Goal: Entertainment & Leisure: Consume media (video, audio)

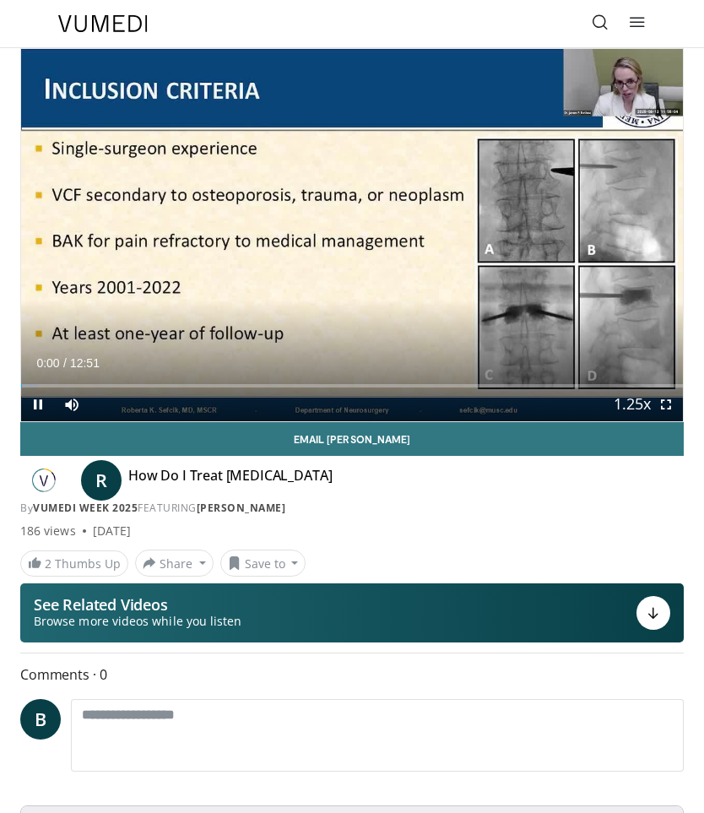
click at [115, 68] on div "10 seconds Tap to unmute" at bounding box center [352, 235] width 662 height 372
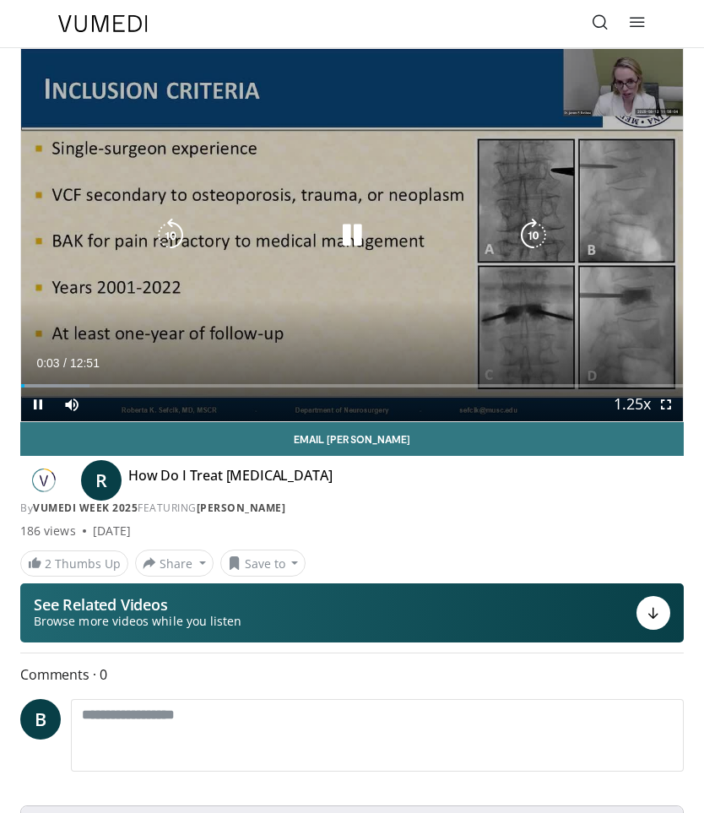
click at [420, 144] on div "10 seconds Tap to unmute" at bounding box center [352, 235] width 662 height 372
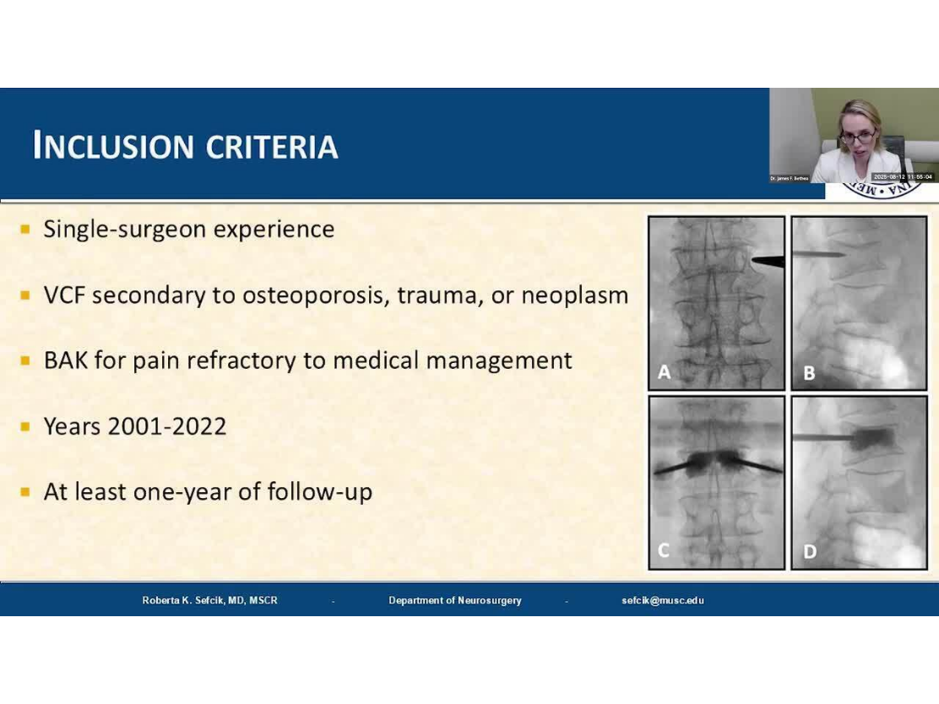
click at [490, 334] on icon "Video Player" at bounding box center [469, 352] width 47 height 47
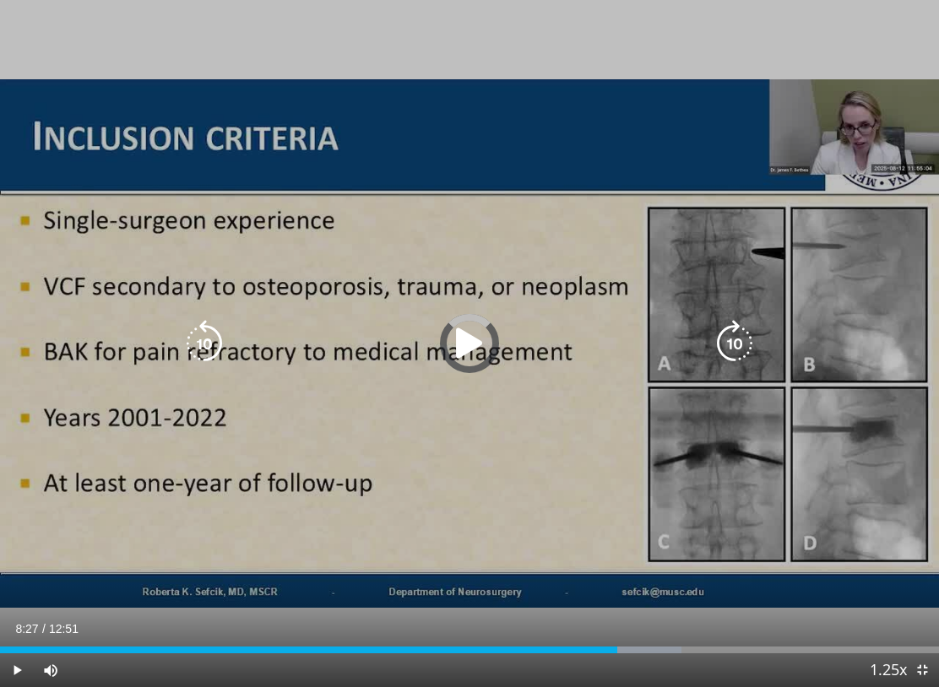
click at [160, 648] on div "Loaded : 72.53%" at bounding box center [341, 650] width 682 height 7
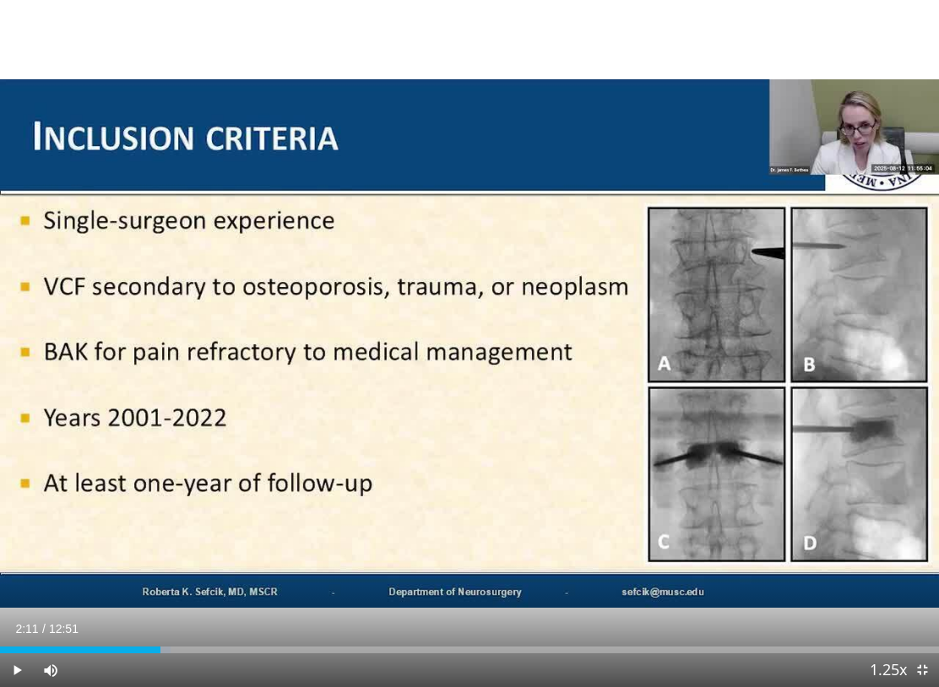
click at [111, 647] on div "Progress Bar" at bounding box center [80, 650] width 160 height 7
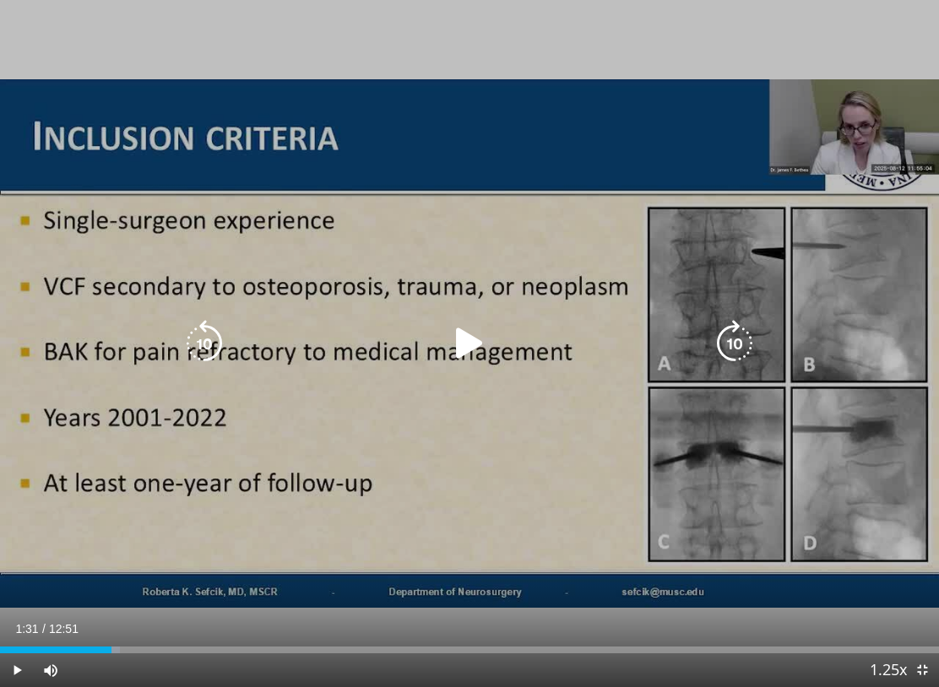
click at [470, 349] on icon "Video Player" at bounding box center [469, 343] width 47 height 47
click at [466, 345] on icon "Video Player" at bounding box center [469, 343] width 47 height 47
click at [476, 342] on icon "Video Player" at bounding box center [469, 343] width 47 height 47
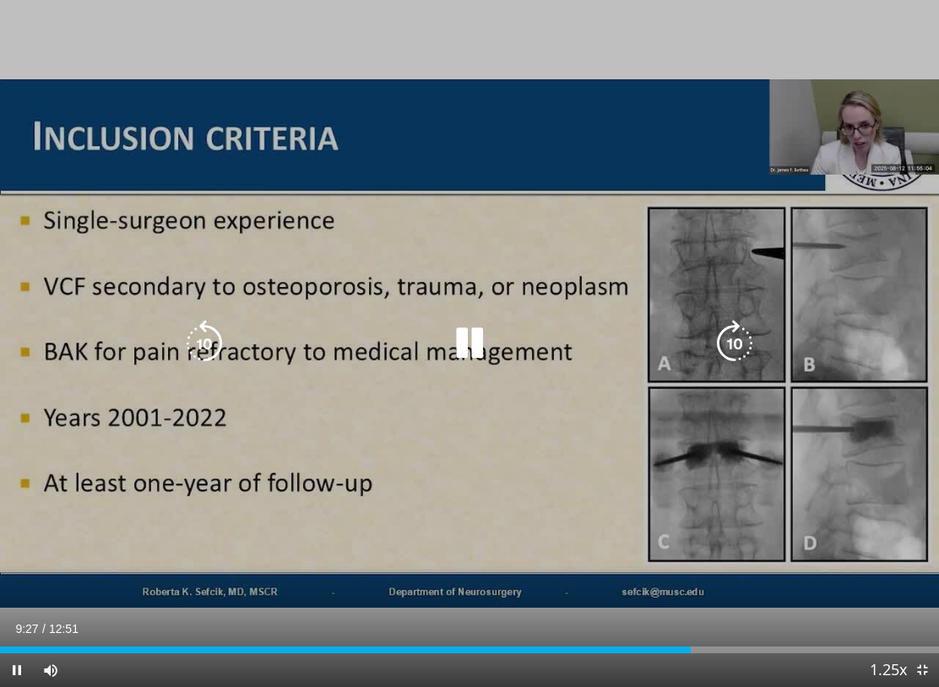
click at [222, 343] on icon "Video Player" at bounding box center [204, 343] width 47 height 47
click at [214, 333] on icon "Video Player" at bounding box center [204, 343] width 47 height 47
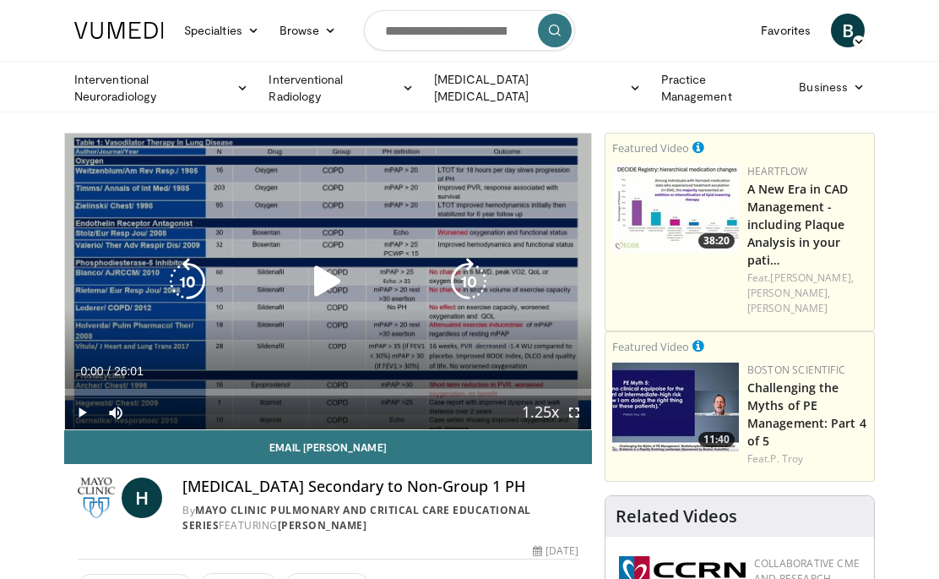
click at [328, 270] on icon "Video Player" at bounding box center [327, 281] width 47 height 47
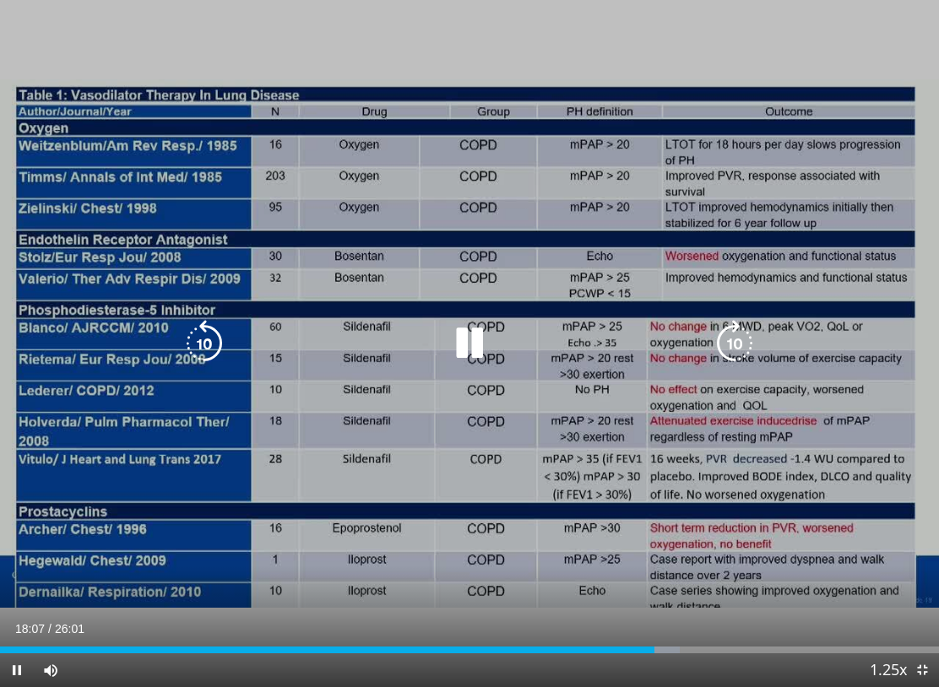
click at [472, 343] on icon "Video Player" at bounding box center [469, 343] width 47 height 47
click at [450, 340] on icon "Video Player" at bounding box center [469, 343] width 47 height 47
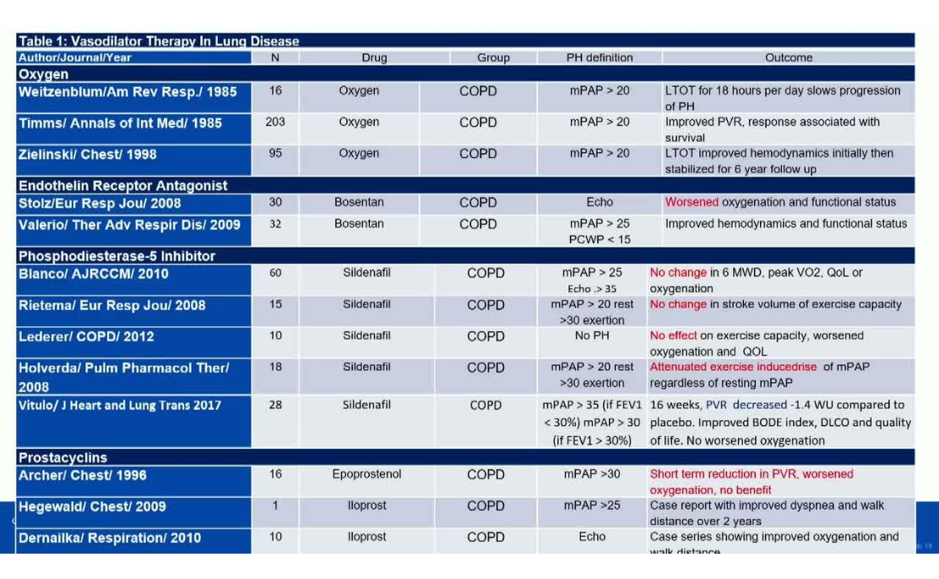
scroll to position [1, 0]
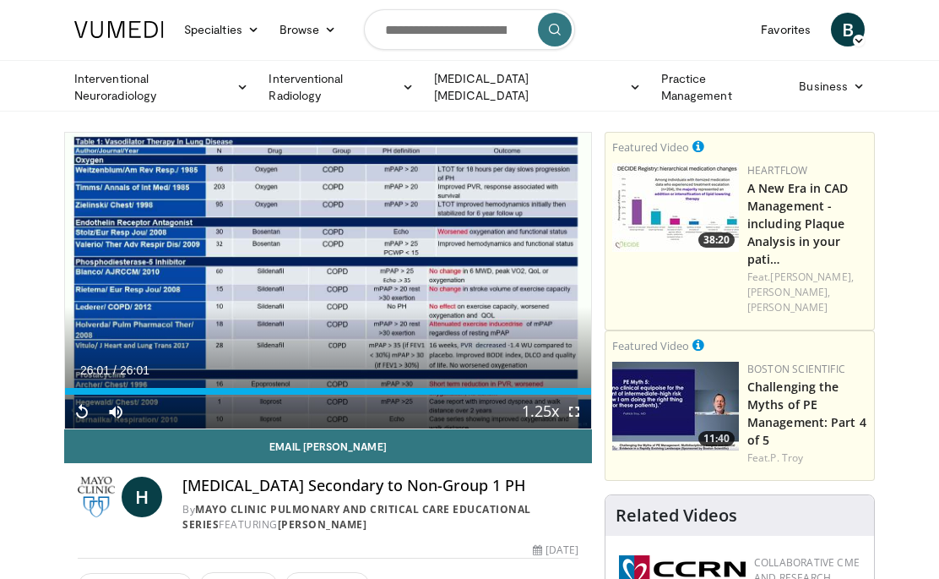
click at [494, 372] on div "Current Time 26:01 / Duration 26:01" at bounding box center [328, 369] width 526 height 15
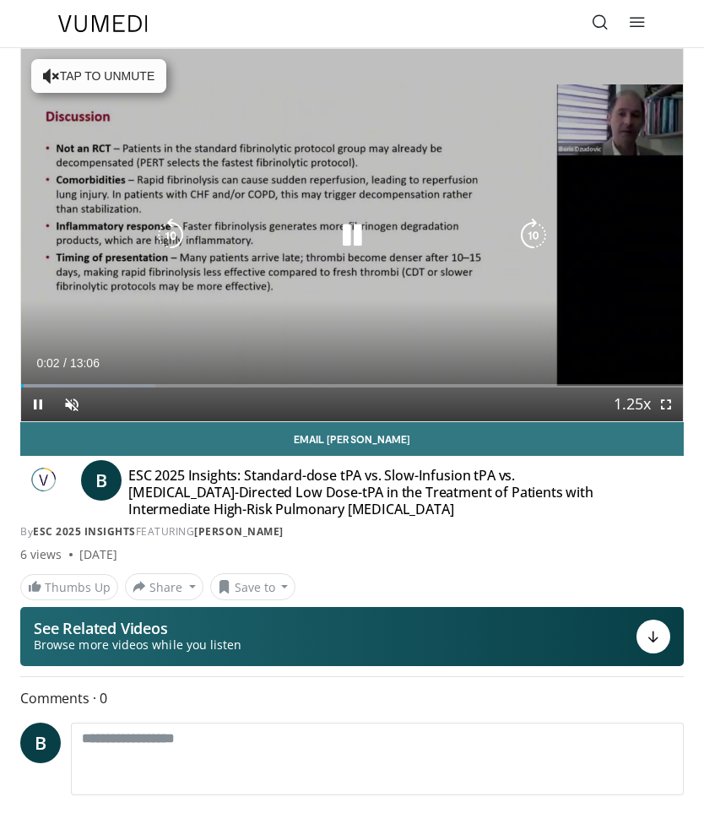
click at [339, 228] on icon "Video Player" at bounding box center [352, 236] width 34 height 34
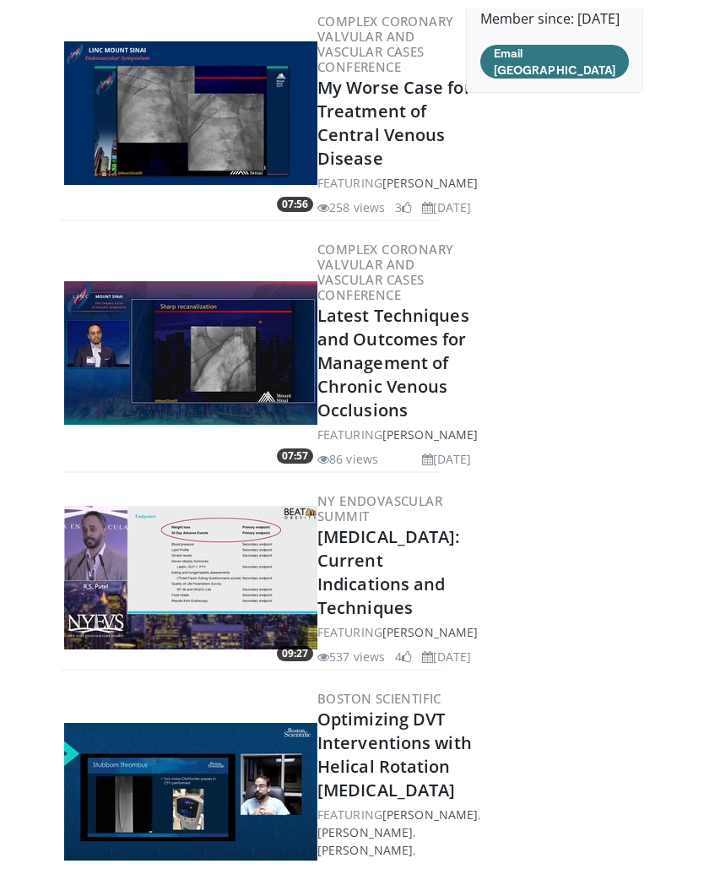
scroll to position [176, 0]
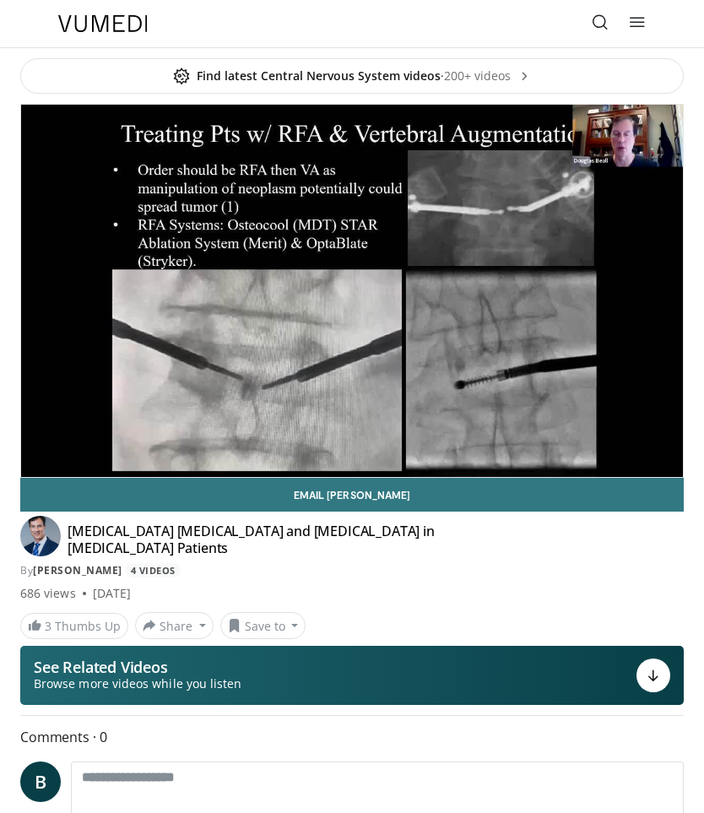
click at [157, 565] on link "4 Videos" at bounding box center [153, 570] width 56 height 14
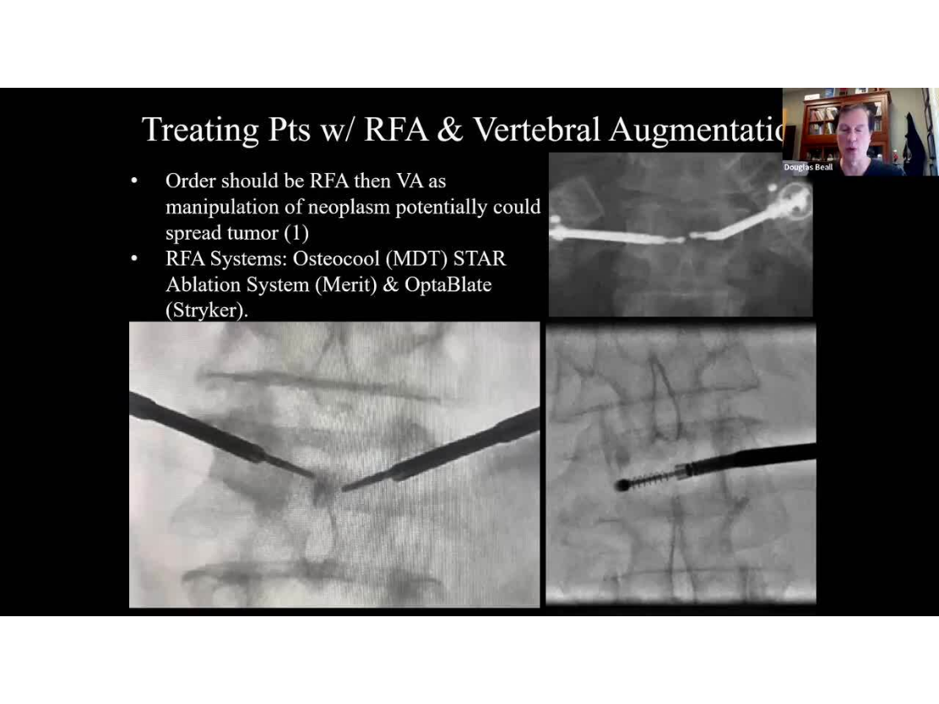
click at [488, 373] on icon "Video Player" at bounding box center [469, 352] width 47 height 47
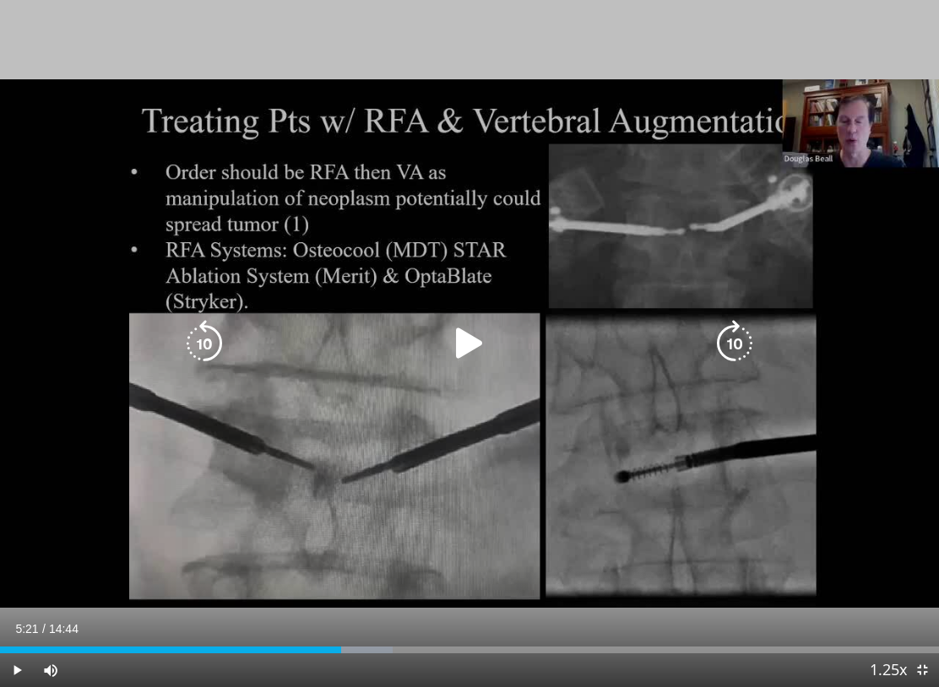
click at [454, 334] on icon "Video Player" at bounding box center [469, 343] width 47 height 47
click at [476, 344] on icon "Video Player" at bounding box center [469, 343] width 47 height 47
click at [455, 336] on icon "Video Player" at bounding box center [469, 343] width 47 height 47
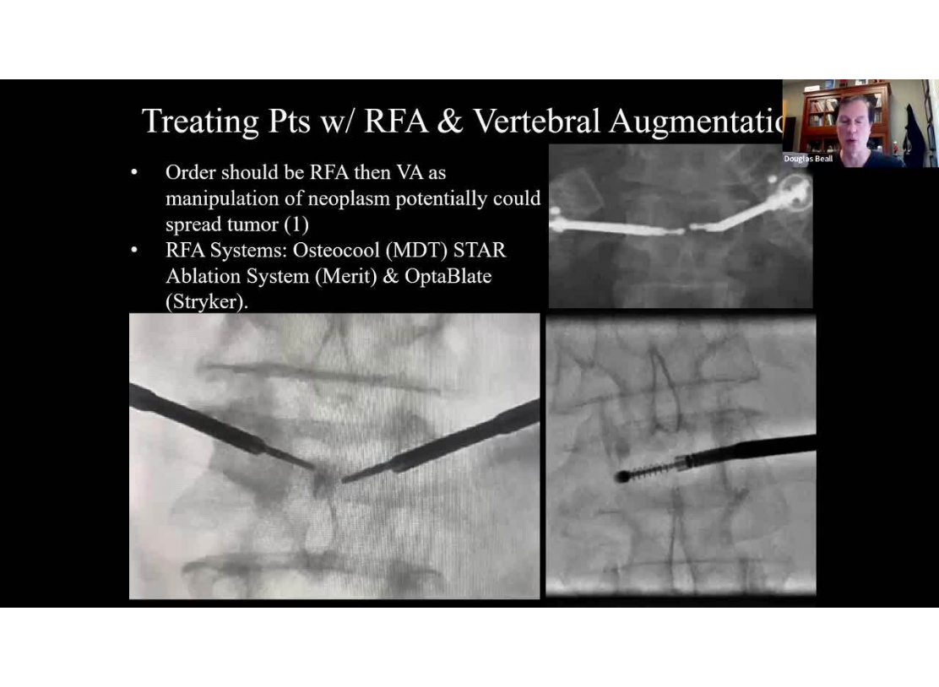
click at [704, 359] on icon "Video Player" at bounding box center [734, 343] width 47 height 47
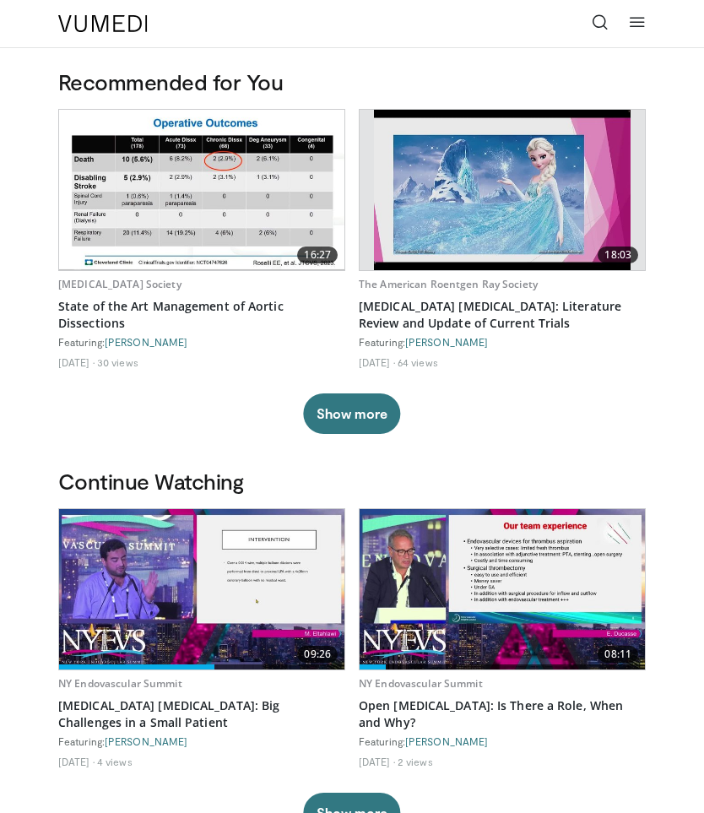
click at [633, 25] on icon at bounding box center [637, 22] width 17 height 17
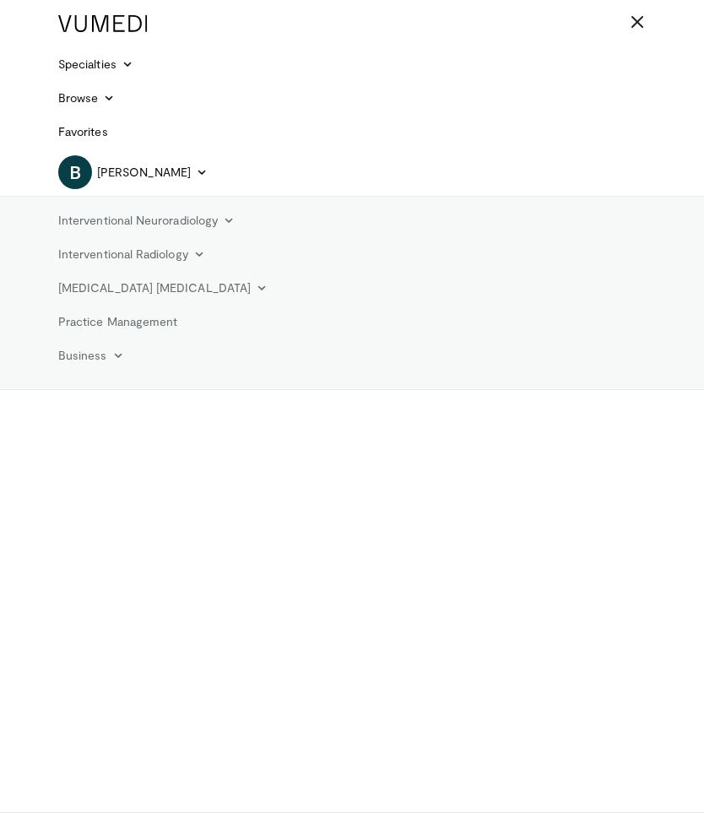
click at [226, 215] on icon at bounding box center [229, 221] width 12 height 12
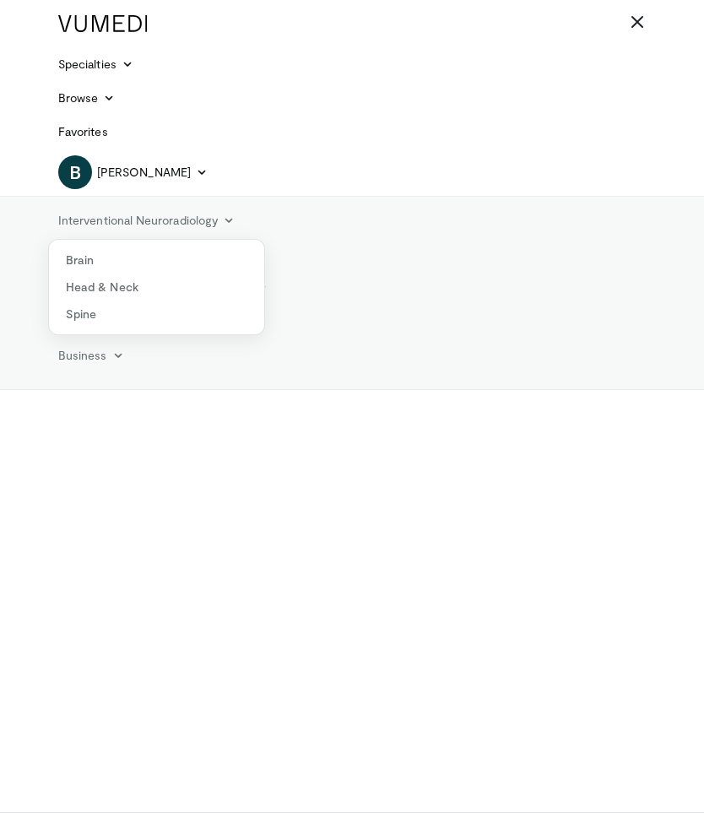
click at [90, 303] on link "Spine" at bounding box center [156, 314] width 215 height 27
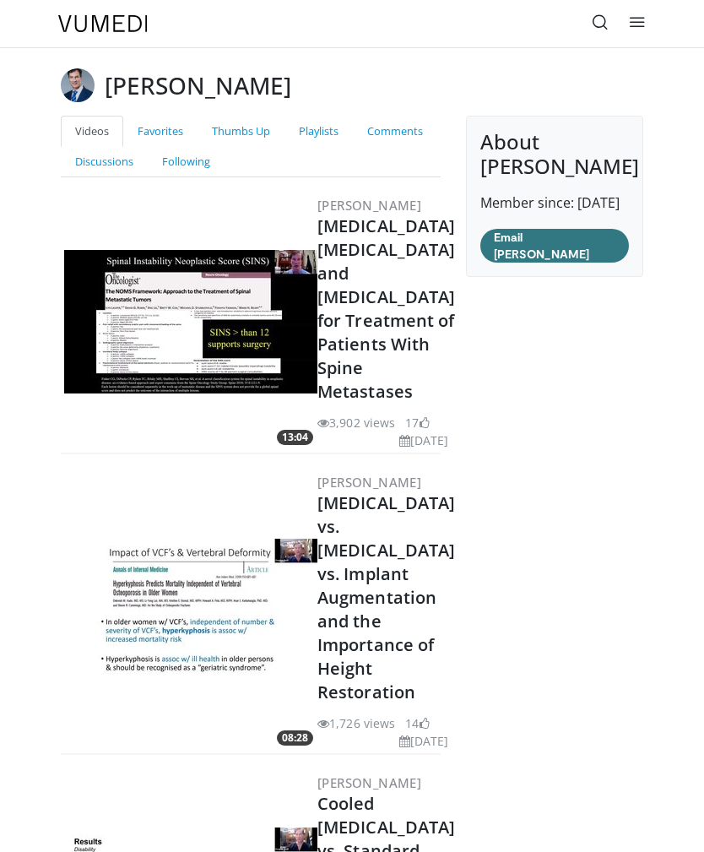
scroll to position [191, 0]
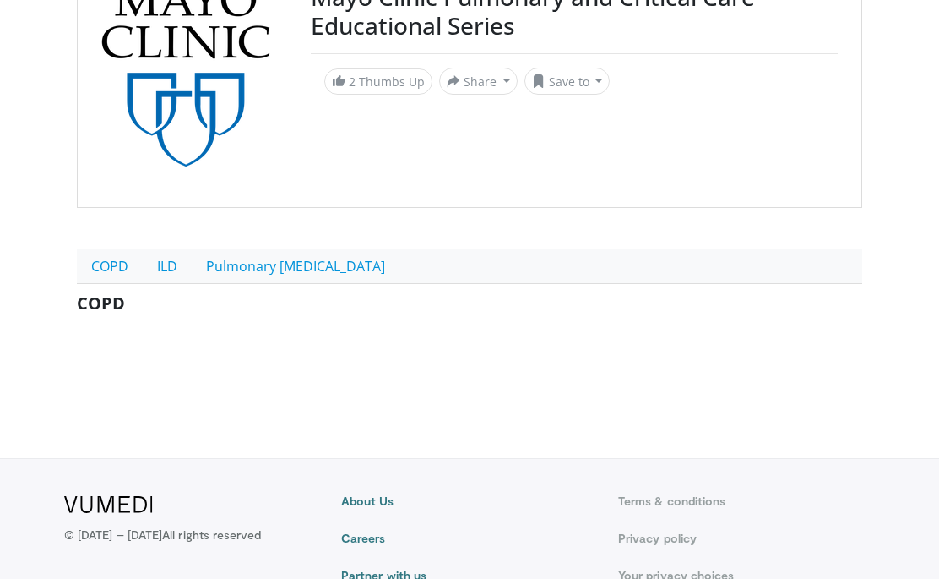
scroll to position [207, 0]
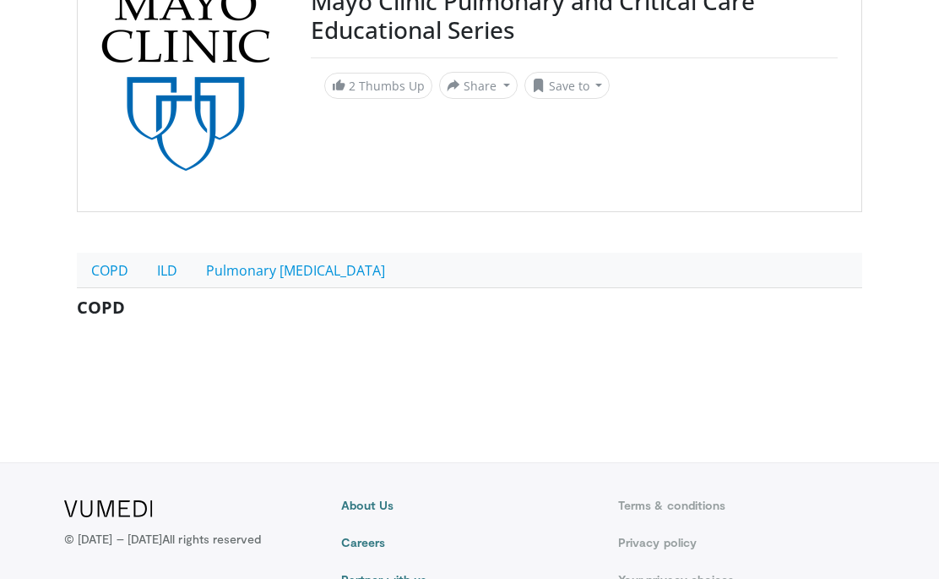
click at [320, 274] on link "Pulmonary [MEDICAL_DATA]" at bounding box center [296, 270] width 208 height 35
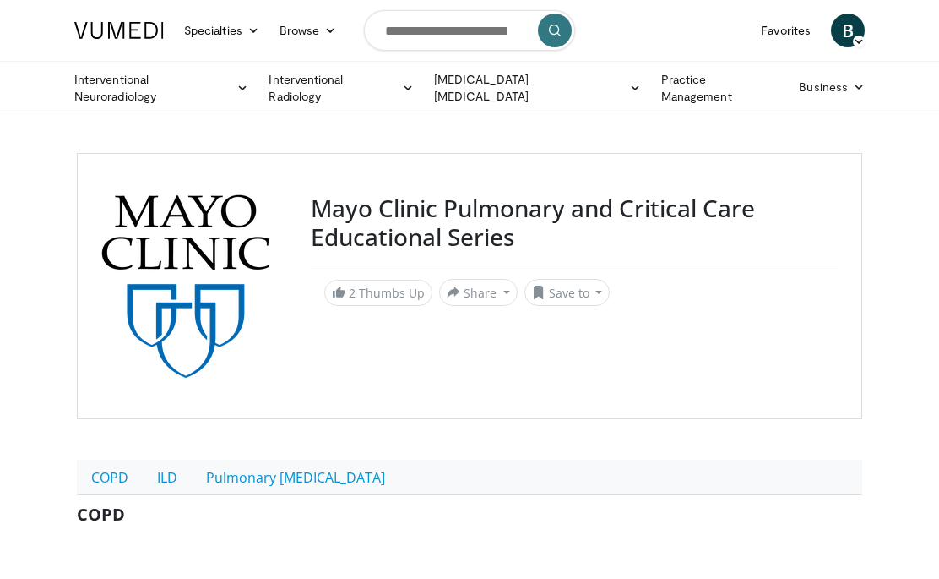
click at [169, 470] on link "ILD" at bounding box center [167, 476] width 49 height 35
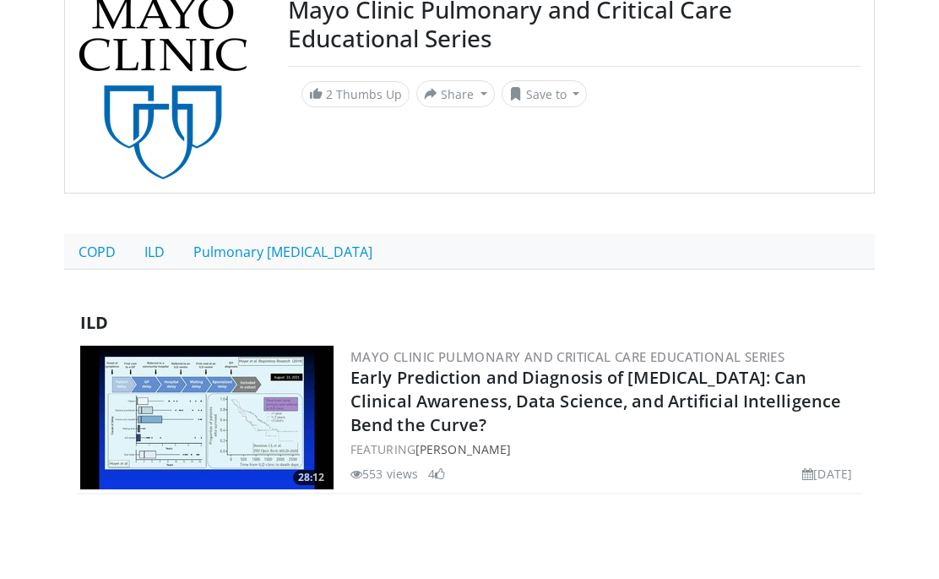
scroll to position [170, 0]
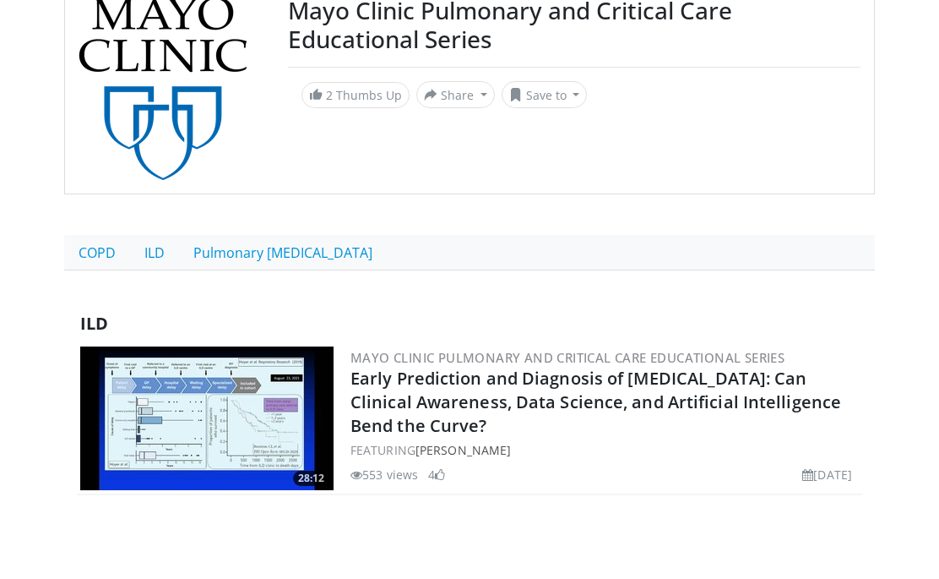
click at [101, 241] on link "COPD" at bounding box center [97, 253] width 66 height 35
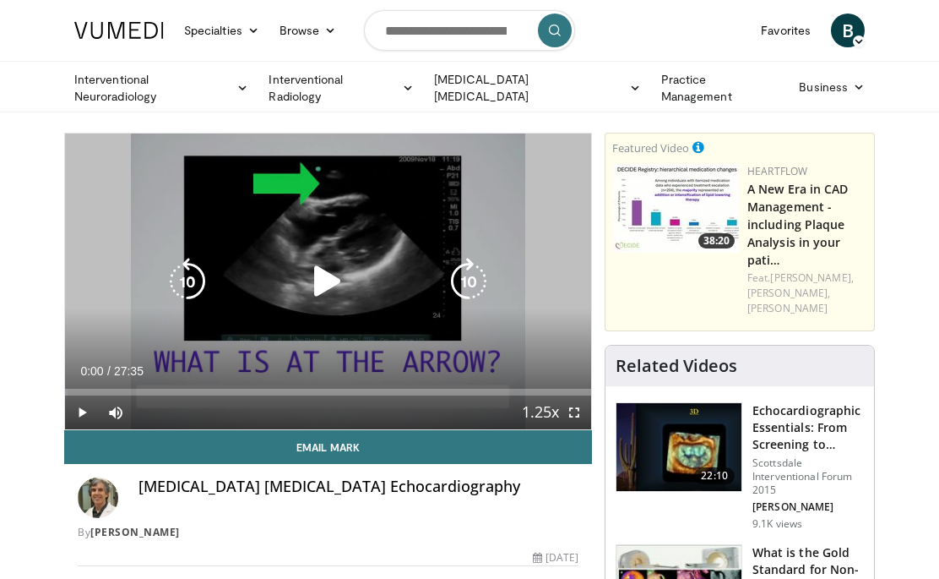
click at [316, 280] on icon "Video Player" at bounding box center [327, 281] width 47 height 47
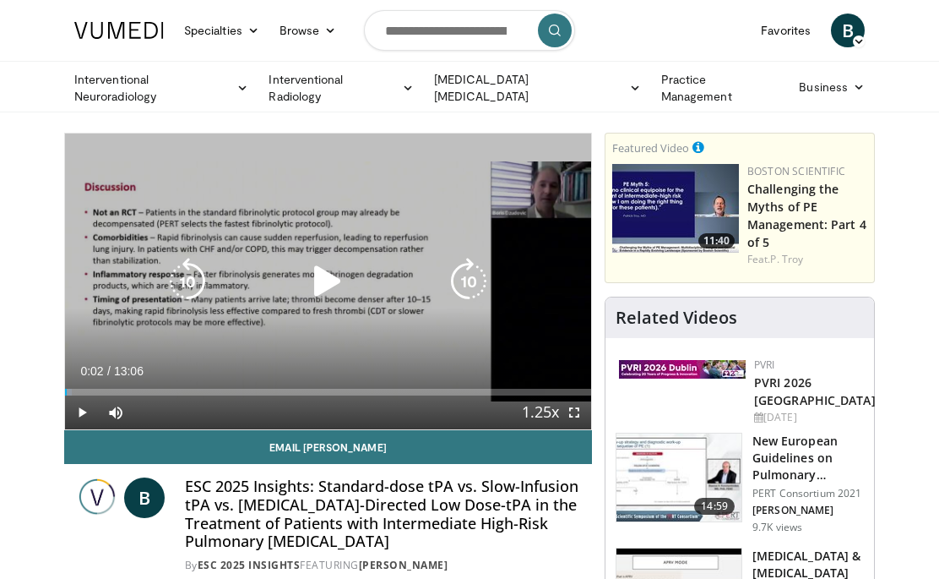
click at [327, 280] on icon "Video Player" at bounding box center [327, 281] width 47 height 47
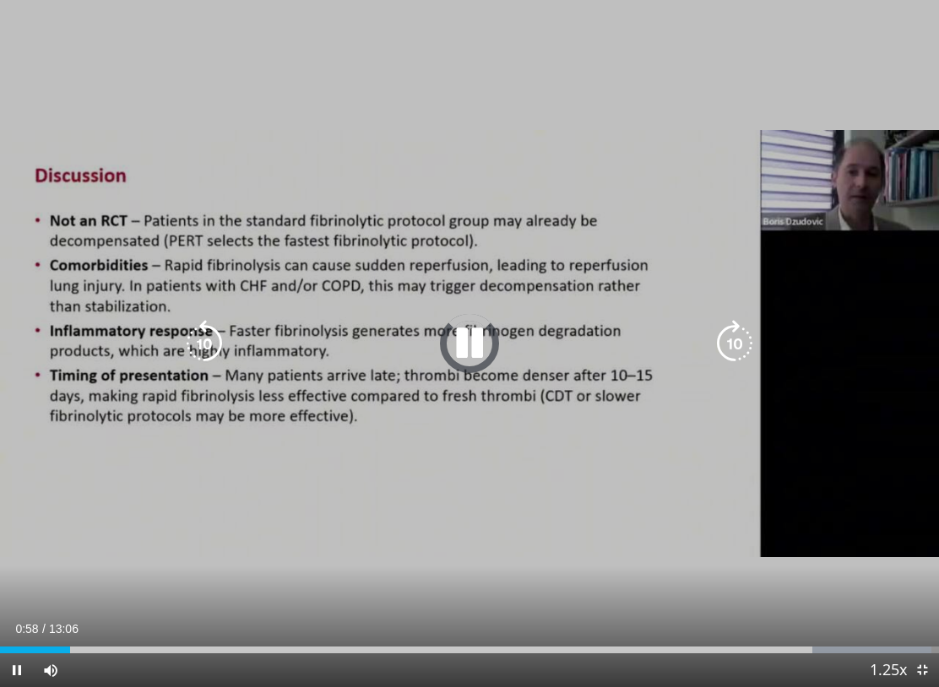
click at [71, 578] on div "Loaded : 99.17%" at bounding box center [466, 650] width 932 height 7
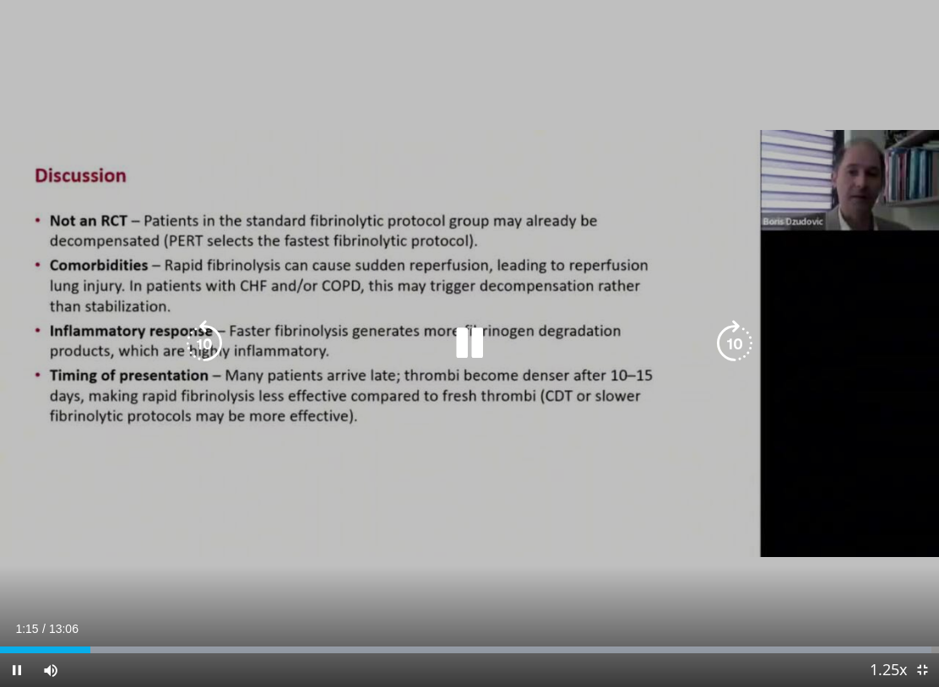
click at [475, 329] on icon "Video Player" at bounding box center [469, 343] width 47 height 47
click at [474, 347] on icon "Video Player" at bounding box center [469, 343] width 47 height 47
